Goal: Navigation & Orientation: Find specific page/section

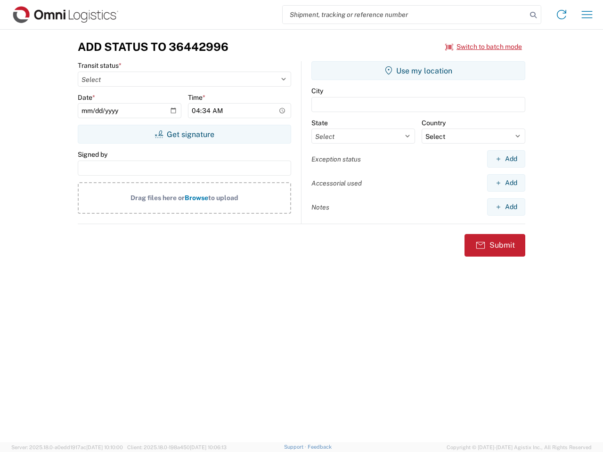
click at [405, 15] on input "search" at bounding box center [405, 15] width 244 height 18
click at [533, 15] on icon at bounding box center [533, 14] width 13 height 13
click at [562, 15] on icon at bounding box center [561, 14] width 15 height 15
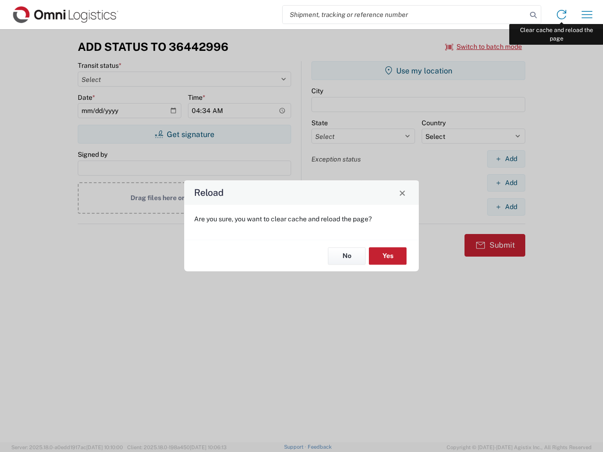
click at [587, 15] on div "Reload Are you sure, you want to clear cache and reload the page? No Yes" at bounding box center [301, 226] width 603 height 452
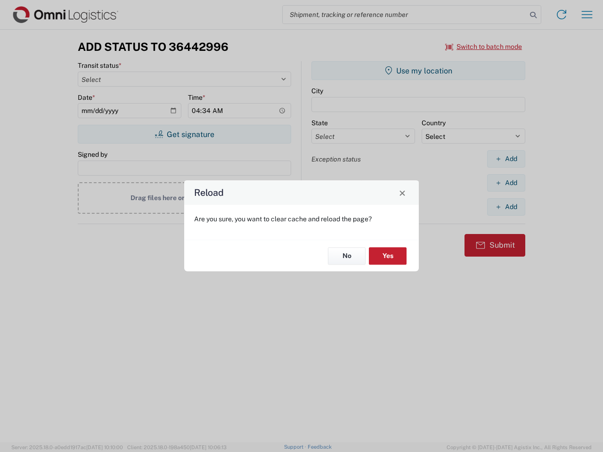
click at [484, 47] on div "Reload Are you sure, you want to clear cache and reload the page? No Yes" at bounding box center [301, 226] width 603 height 452
click at [184, 134] on div "Reload Are you sure, you want to clear cache and reload the page? No Yes" at bounding box center [301, 226] width 603 height 452
click at [418, 71] on div "Reload Are you sure, you want to clear cache and reload the page? No Yes" at bounding box center [301, 226] width 603 height 452
click at [506, 159] on div "Reload Are you sure, you want to clear cache and reload the page? No Yes" at bounding box center [301, 226] width 603 height 452
click at [506, 183] on div "Reload Are you sure, you want to clear cache and reload the page? No Yes" at bounding box center [301, 226] width 603 height 452
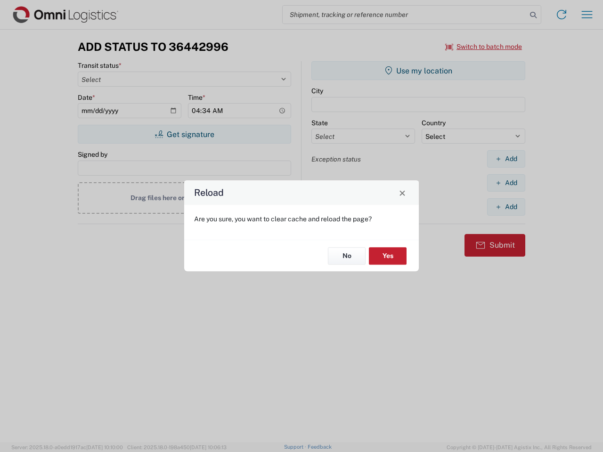
click at [506, 207] on div "Reload Are you sure, you want to clear cache and reload the page? No Yes" at bounding box center [301, 226] width 603 height 452
